Goal: Find specific page/section: Find specific page/section

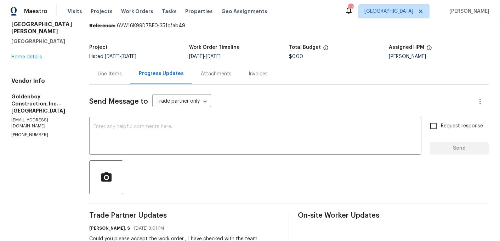
scroll to position [27, 0]
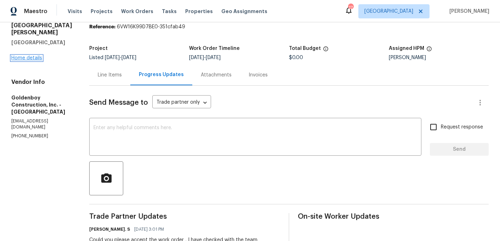
click at [35, 56] on link "Home details" at bounding box center [26, 58] width 31 height 5
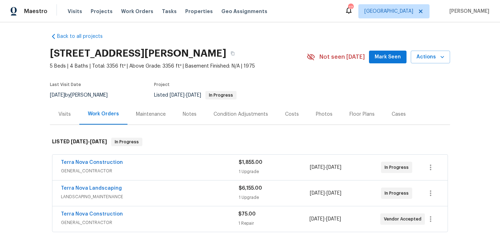
scroll to position [6, 0]
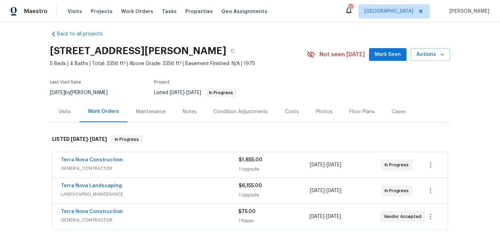
click at [131, 169] on span "GENERAL_CONTRACTOR" at bounding box center [150, 168] width 178 height 7
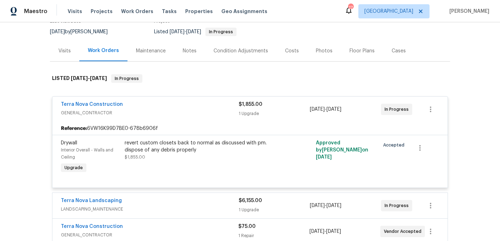
scroll to position [82, 0]
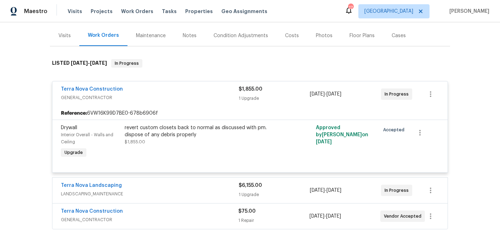
click at [129, 194] on span "LANDSCAPING_MAINTENANCE" at bounding box center [150, 193] width 178 height 7
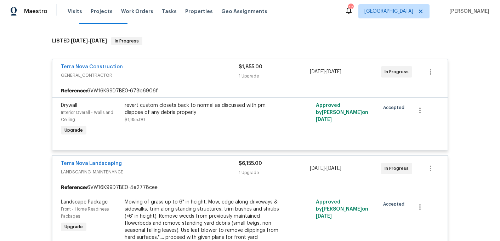
scroll to position [72, 0]
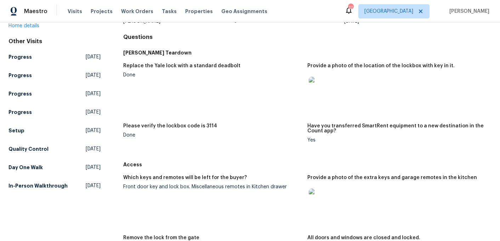
scroll to position [198, 0]
